Goal: Transaction & Acquisition: Book appointment/travel/reservation

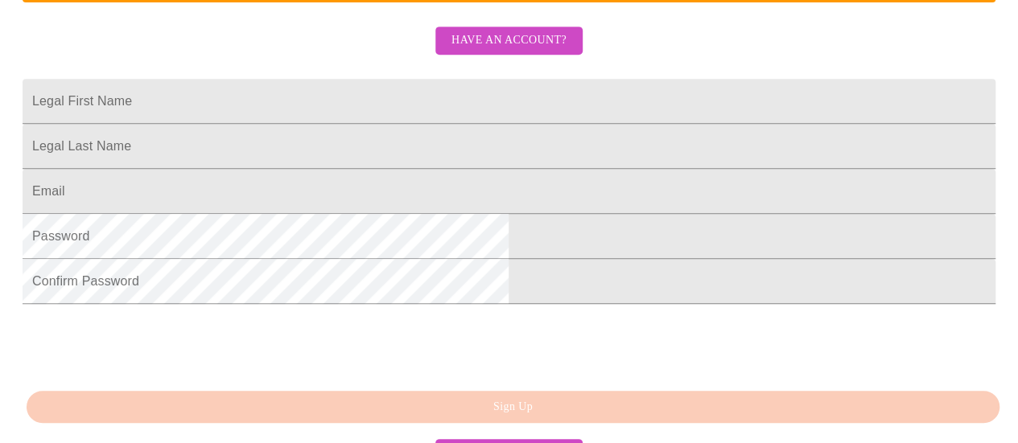
scroll to position [369, 0]
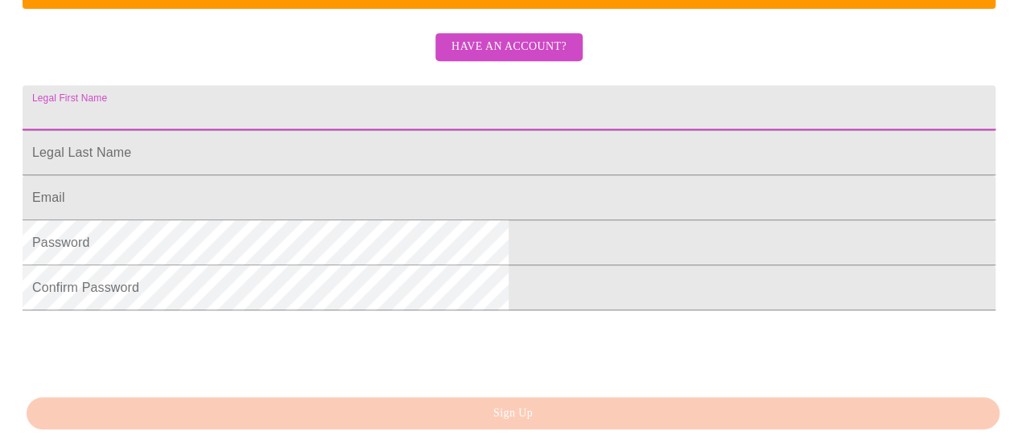
click at [678, 130] on input "Legal First Name" at bounding box center [509, 107] width 973 height 45
type input "[PERSON_NAME]"
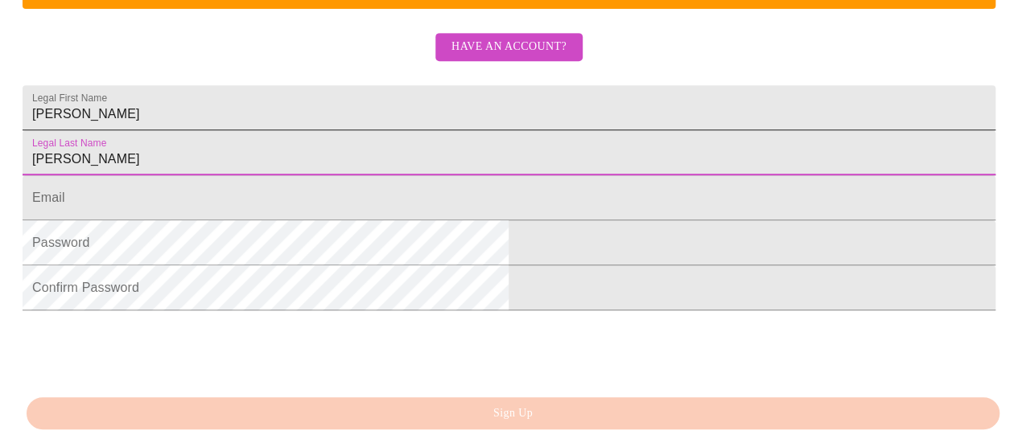
type input "[PERSON_NAME]"
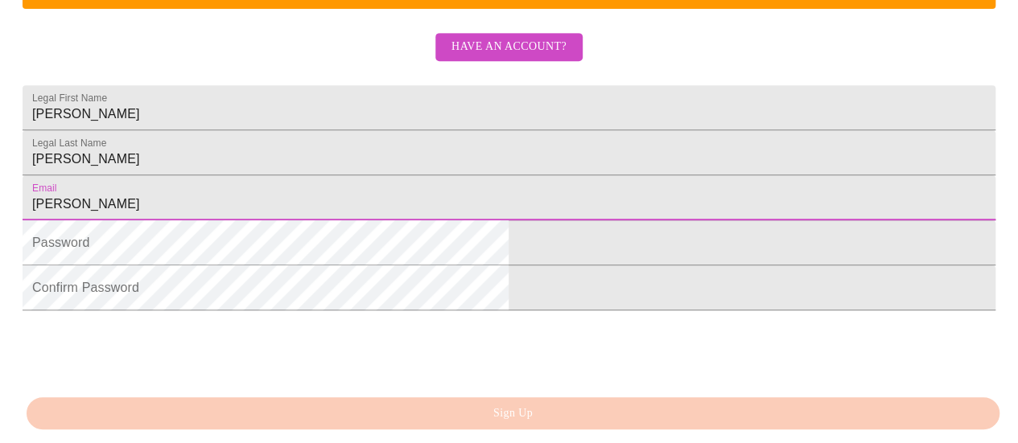
type input "[PERSON_NAME][EMAIL_ADDRESS][DOMAIN_NAME]"
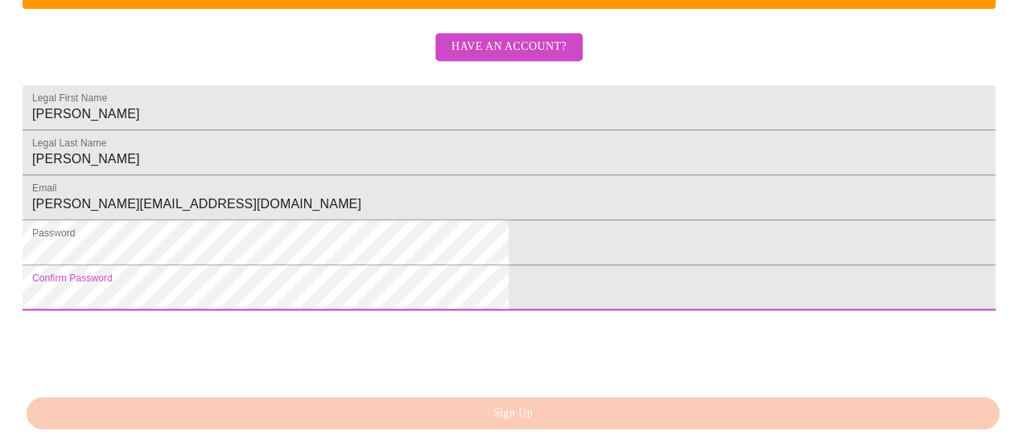
scroll to position [529, 0]
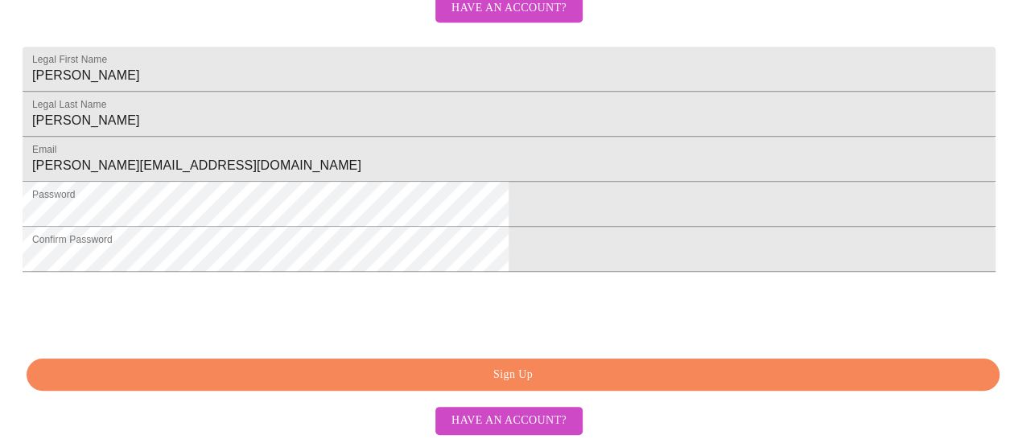
click at [520, 381] on span "Sign Up" at bounding box center [513, 375] width 936 height 20
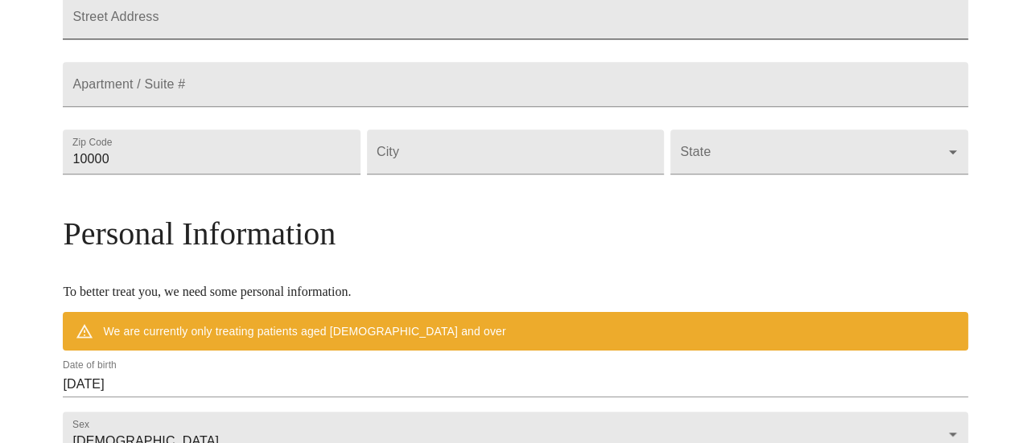
scroll to position [306, 0]
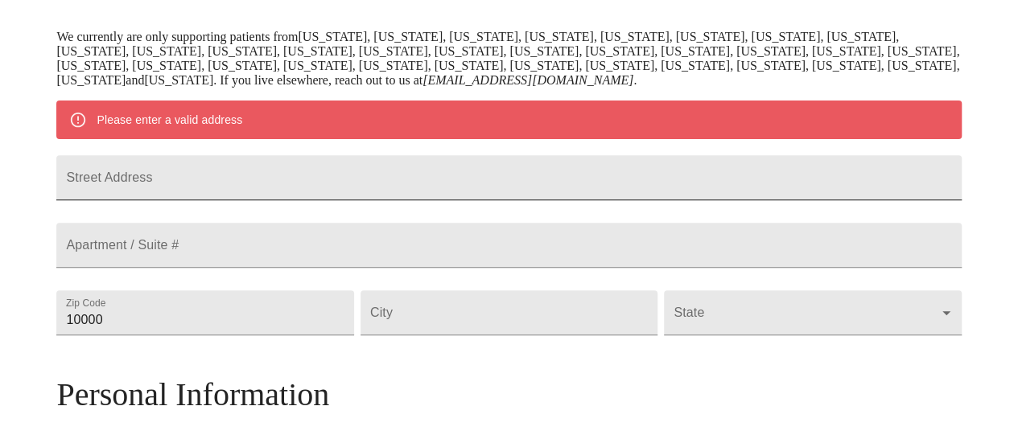
click at [348, 191] on input "Street Address" at bounding box center [508, 177] width 904 height 45
type input "[STREET_ADDRESS]"
type input "08822"
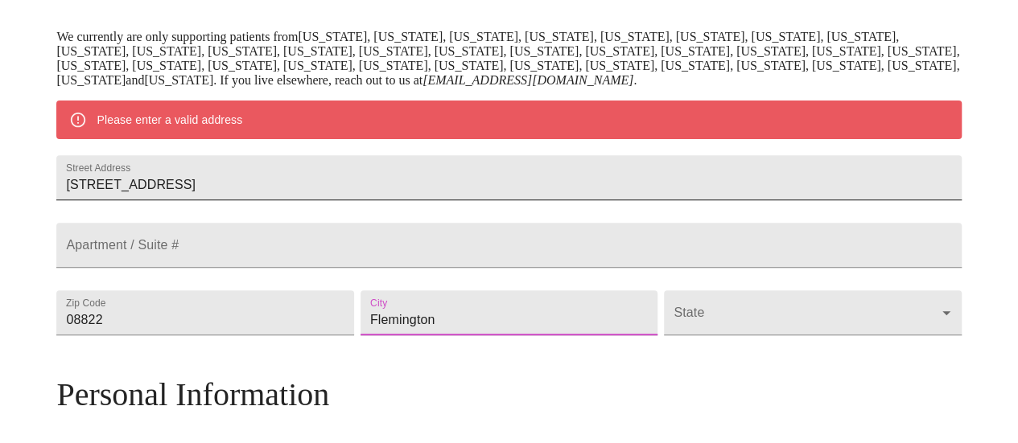
type input "Flemington"
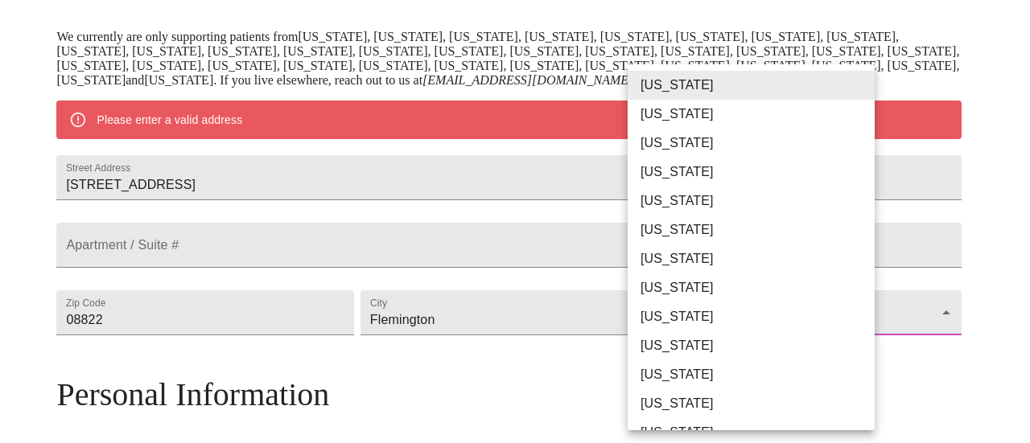
click at [831, 355] on body "MyMenopauseRx Welcome to MyMenopauseRx Since it's your first time here, you'll …" at bounding box center [514, 335] width 1017 height 1269
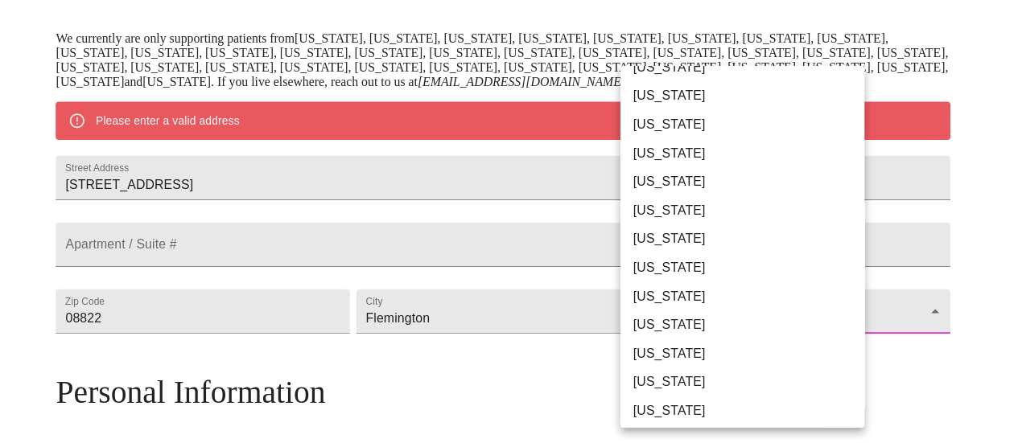
scroll to position [563, 0]
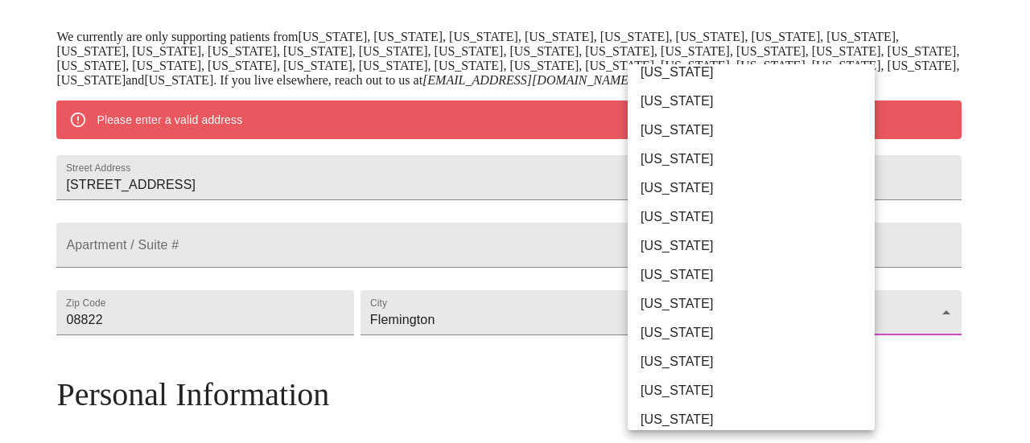
click at [759, 364] on li "[US_STATE]" at bounding box center [757, 362] width 259 height 29
type input "[US_STATE]"
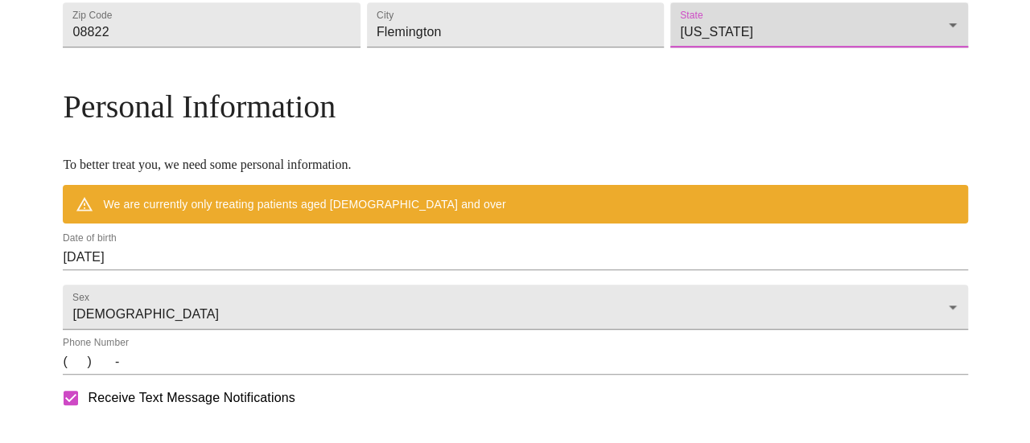
scroll to position [628, 0]
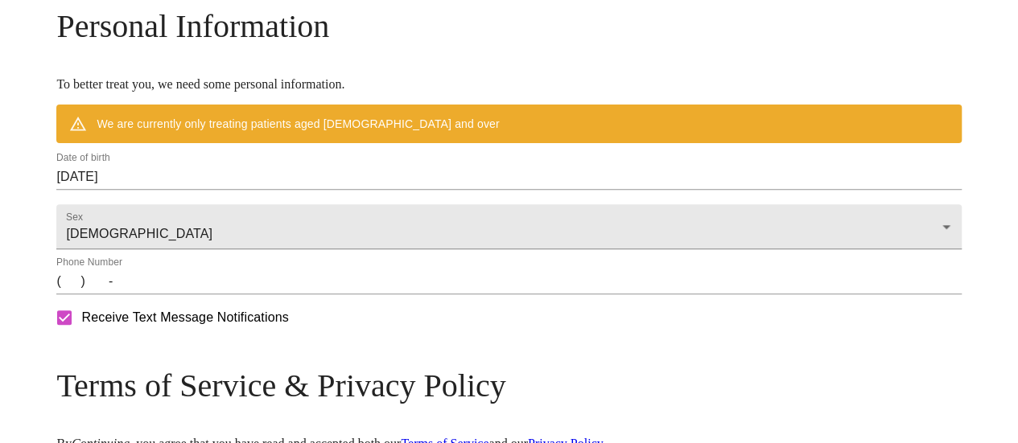
click at [237, 190] on input "[DATE]" at bounding box center [508, 177] width 904 height 26
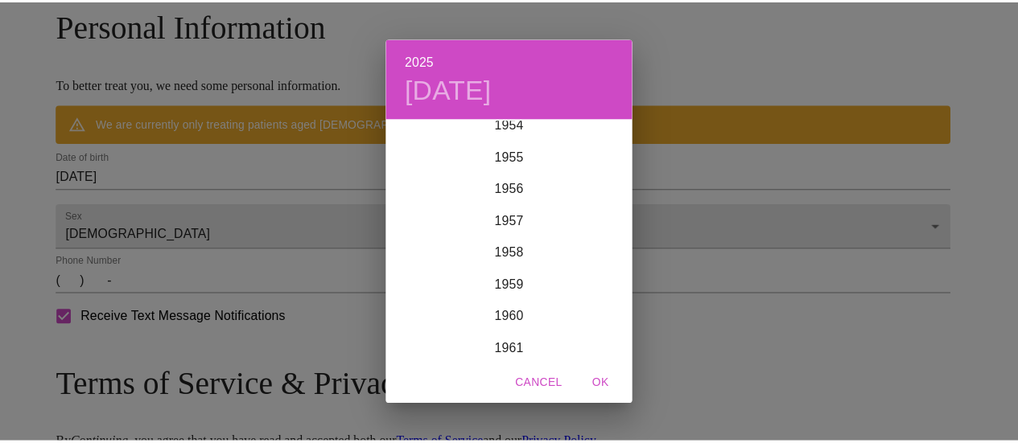
scroll to position [1786, 0]
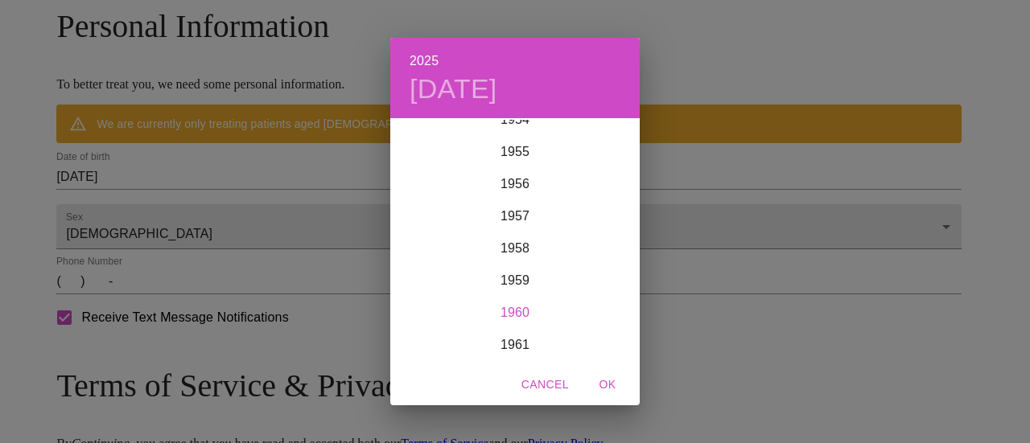
click at [509, 309] on div "1960" at bounding box center [514, 313] width 249 height 32
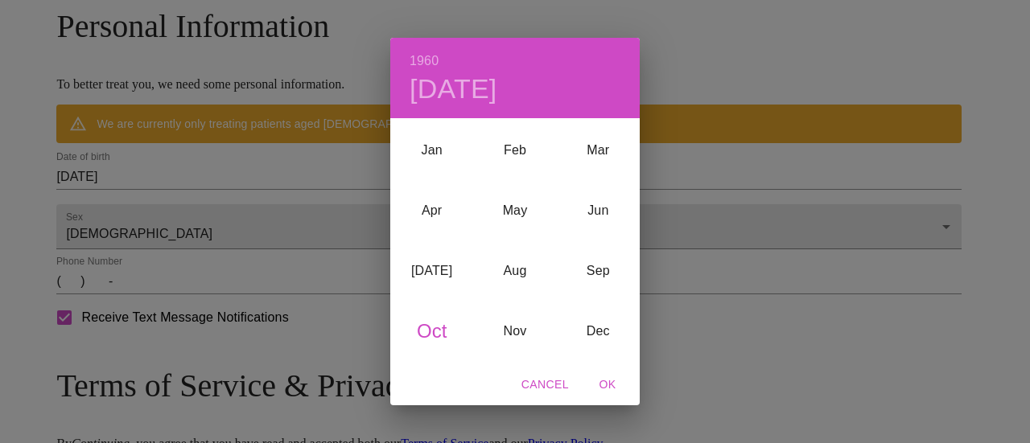
click at [427, 334] on div "Oct" at bounding box center [431, 331] width 83 height 60
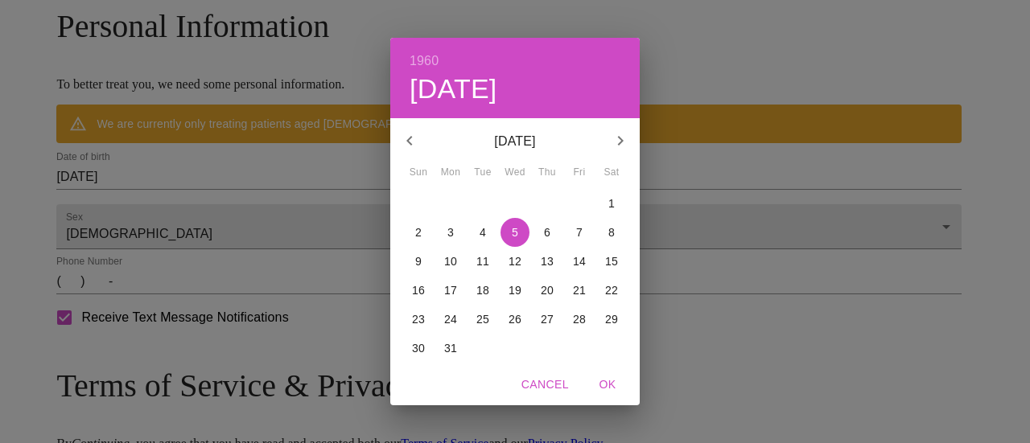
click at [615, 318] on p "29" at bounding box center [611, 319] width 13 height 16
click at [615, 382] on span "OK" at bounding box center [607, 385] width 39 height 20
type input "[DATE]"
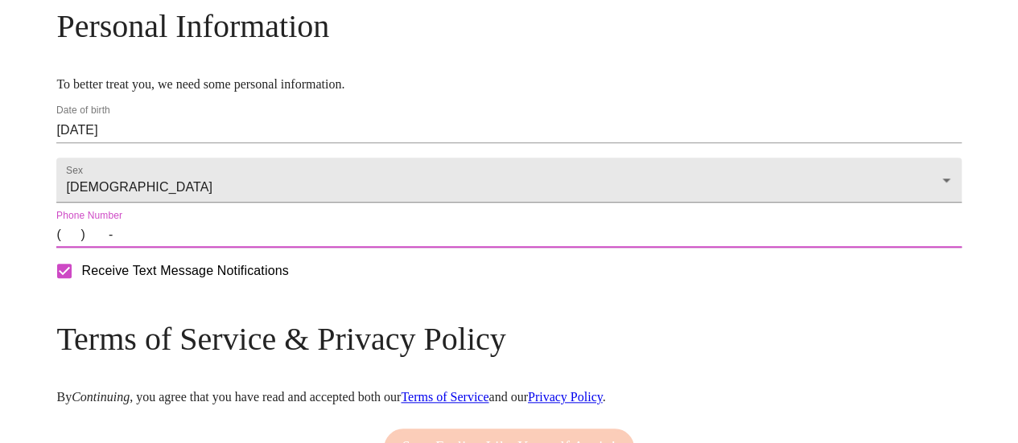
click at [170, 248] on input "(   )    -" at bounding box center [508, 235] width 904 height 26
type input "[PHONE_NUMBER]"
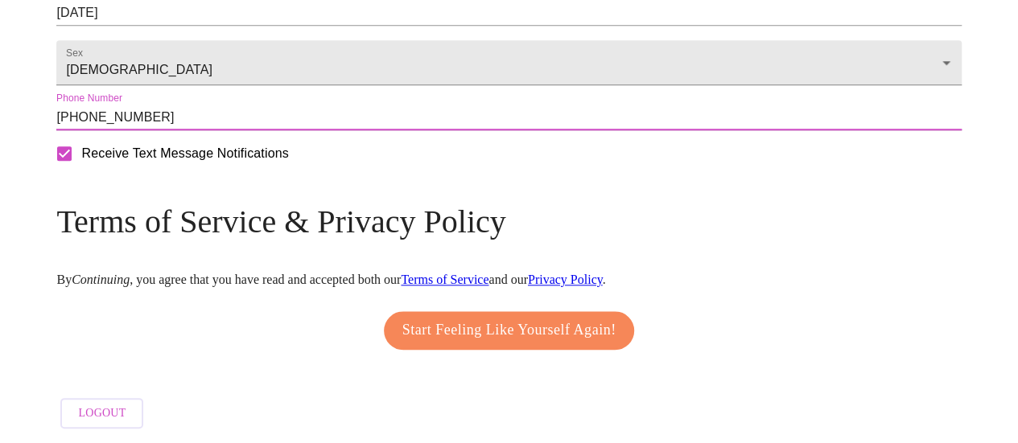
scroll to position [789, 0]
click at [486, 329] on span "Start Feeling Like Yourself Again!" at bounding box center [509, 331] width 214 height 26
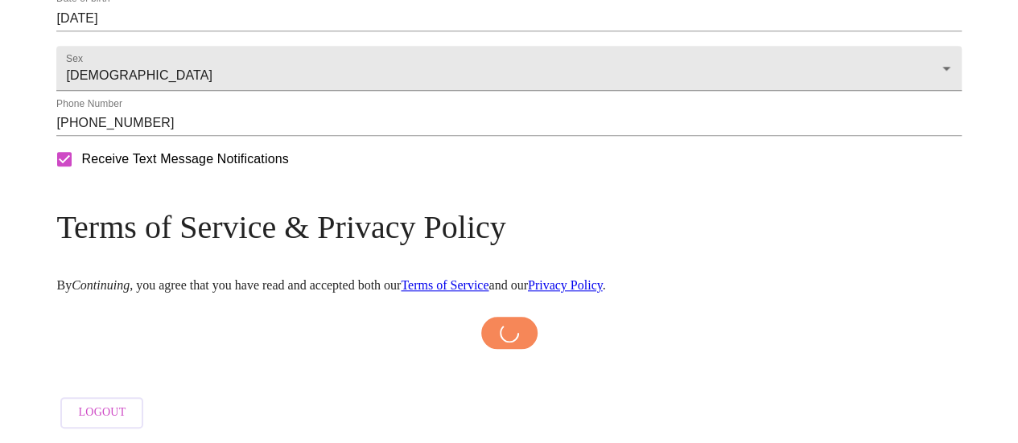
scroll to position [788, 0]
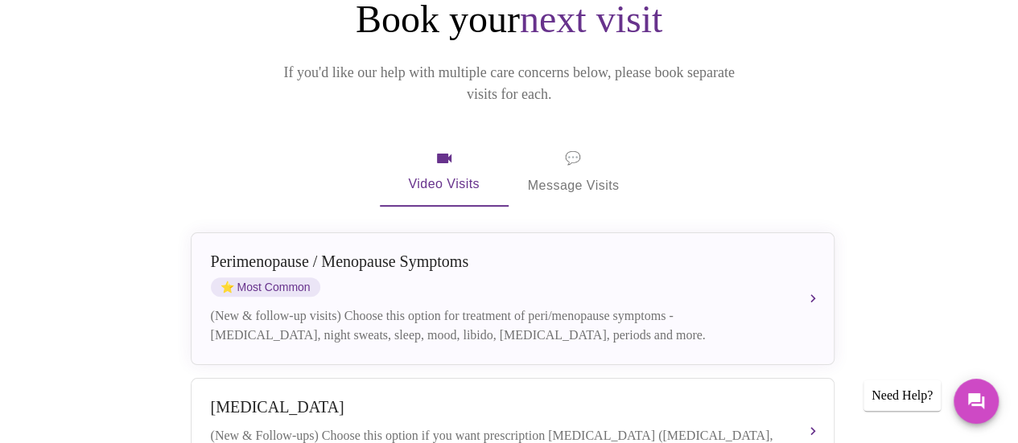
scroll to position [241, 0]
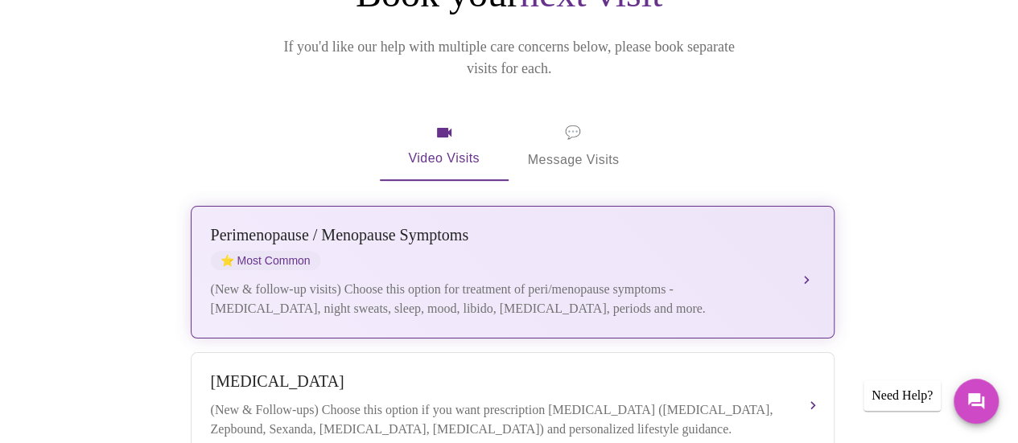
click at [609, 227] on div "[MEDICAL_DATA] / Menopause Symptoms ⭐ Most Common (New & follow-up visits) Choo…" at bounding box center [512, 272] width 603 height 93
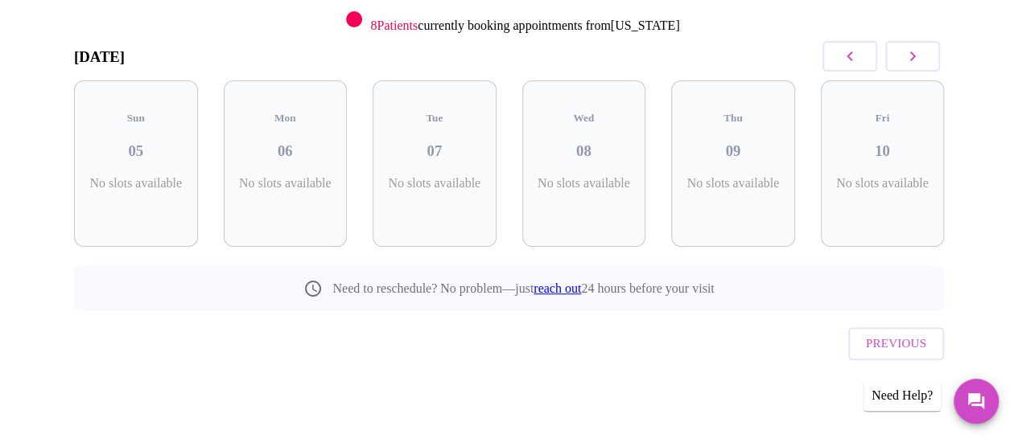
scroll to position [188, 0]
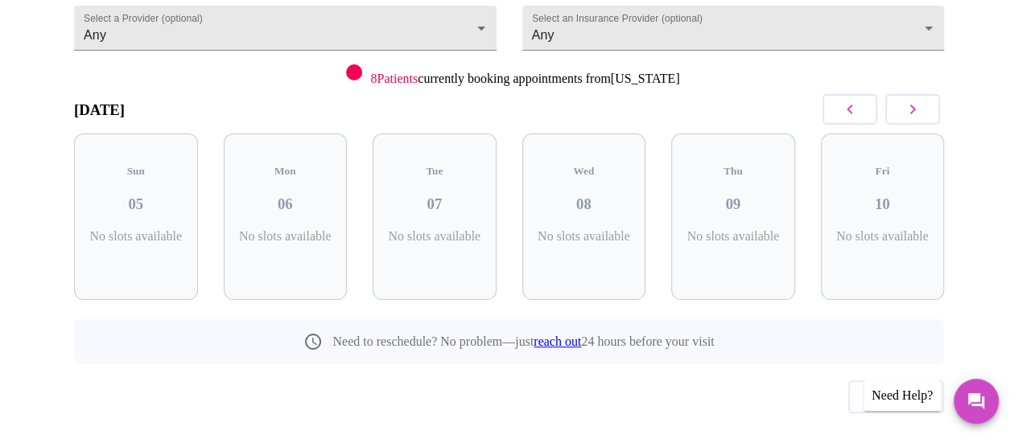
click at [922, 100] on icon "button" at bounding box center [912, 109] width 19 height 19
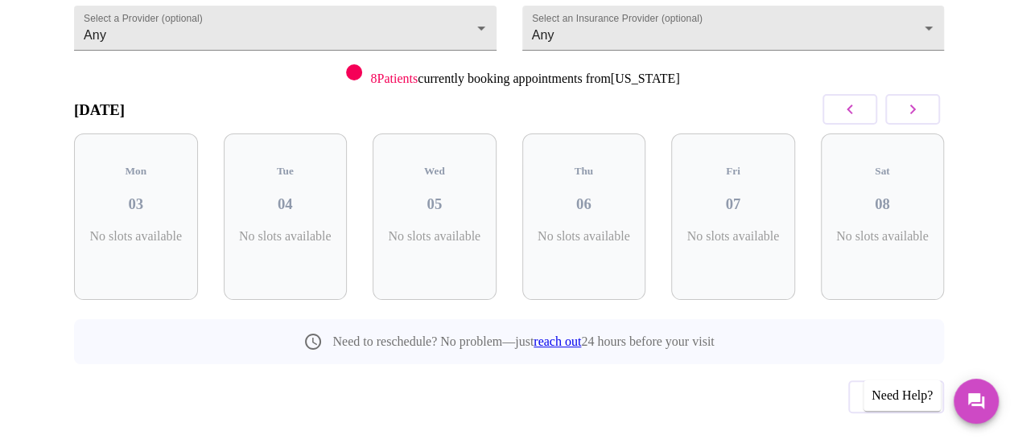
click at [922, 100] on icon "button" at bounding box center [912, 109] width 19 height 19
click at [852, 105] on icon "button" at bounding box center [849, 110] width 6 height 10
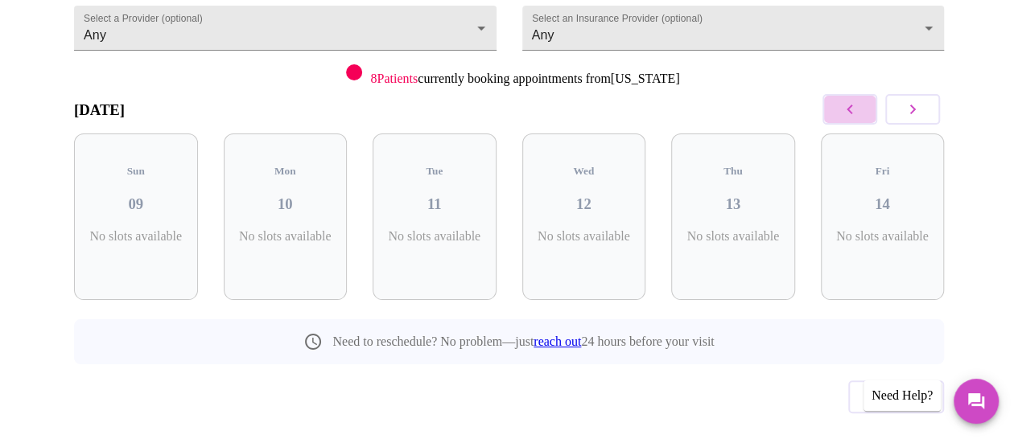
click at [852, 105] on icon "button" at bounding box center [849, 110] width 6 height 10
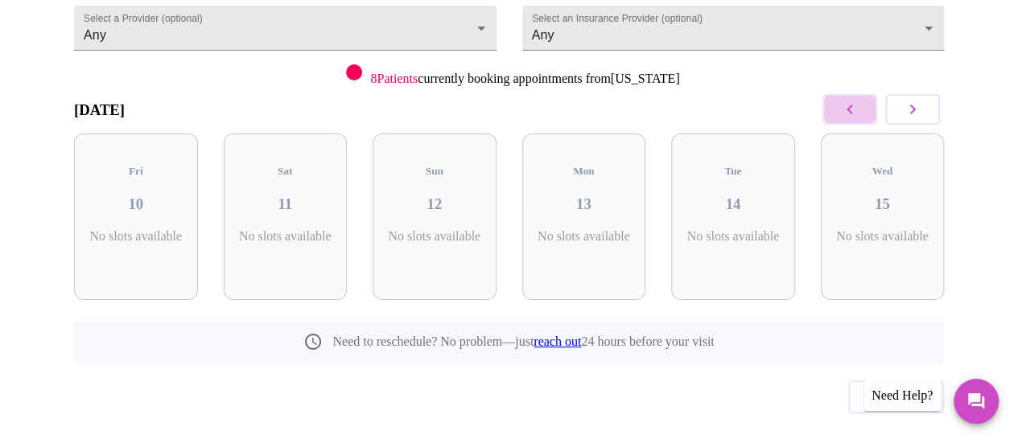
click at [852, 105] on icon "button" at bounding box center [849, 110] width 6 height 10
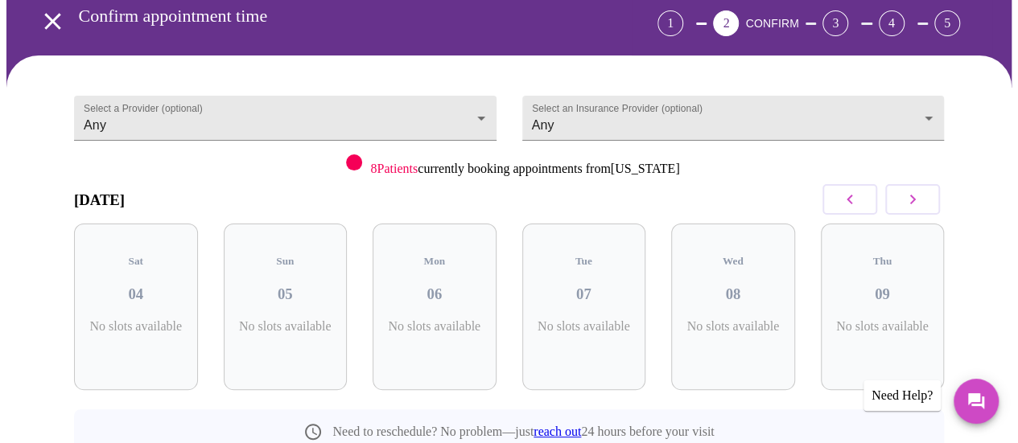
scroll to position [0, 0]
